Goal: Navigation & Orientation: Find specific page/section

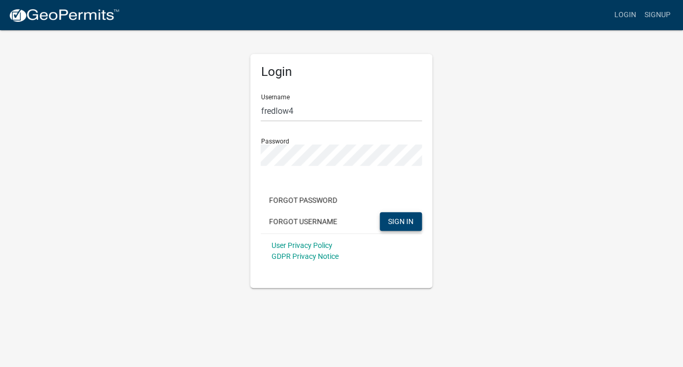
click at [417, 219] on button "SIGN IN" at bounding box center [400, 221] width 42 height 19
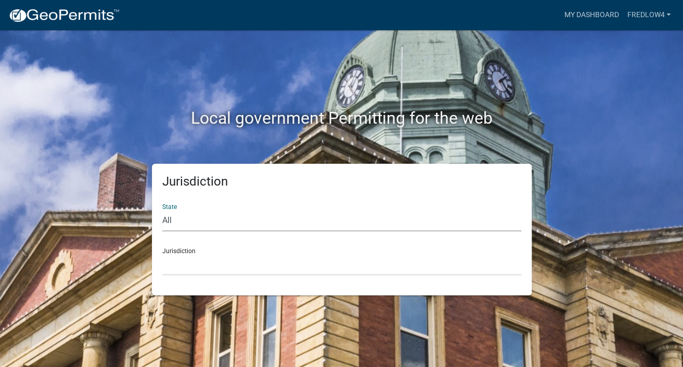
select select "[US_STATE]"
click option "[US_STATE]" at bounding box center [0, 0] width 0 height 0
click at [162, 254] on select "City of [GEOGRAPHIC_DATA], [US_STATE] City of [GEOGRAPHIC_DATA], [US_STATE] Cit…" at bounding box center [341, 264] width 359 height 21
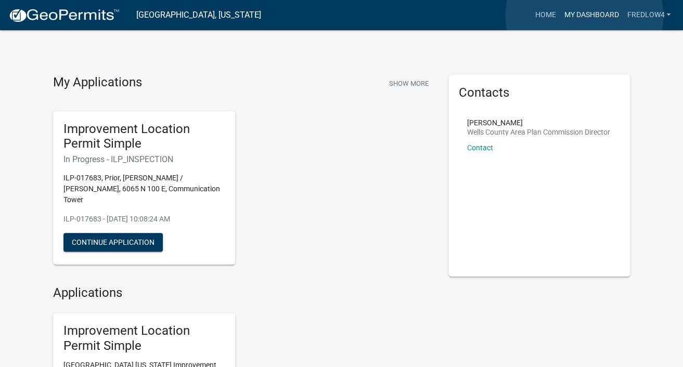
click at [584, 16] on link "My Dashboard" at bounding box center [590, 15] width 63 height 20
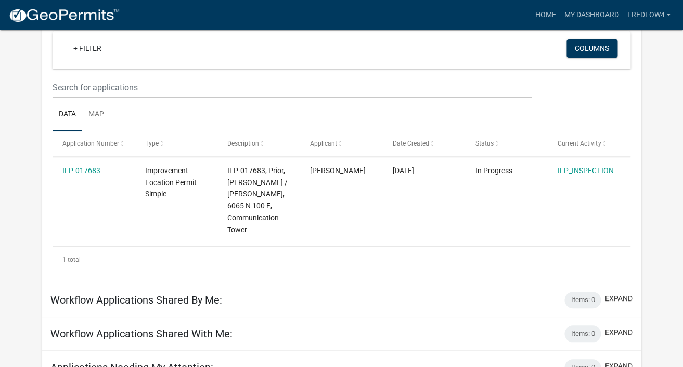
scroll to position [102, 0]
